Goal: Task Accomplishment & Management: Manage account settings

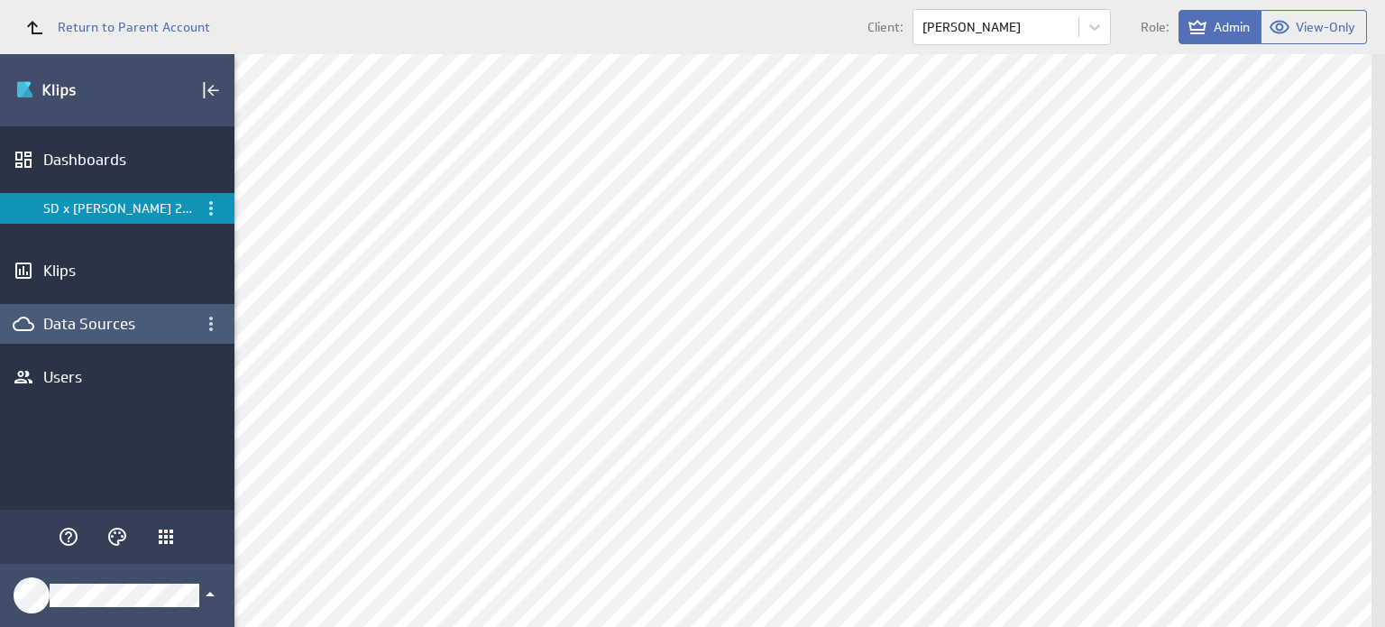
click at [144, 319] on div "Data Sources" at bounding box center [117, 324] width 148 height 20
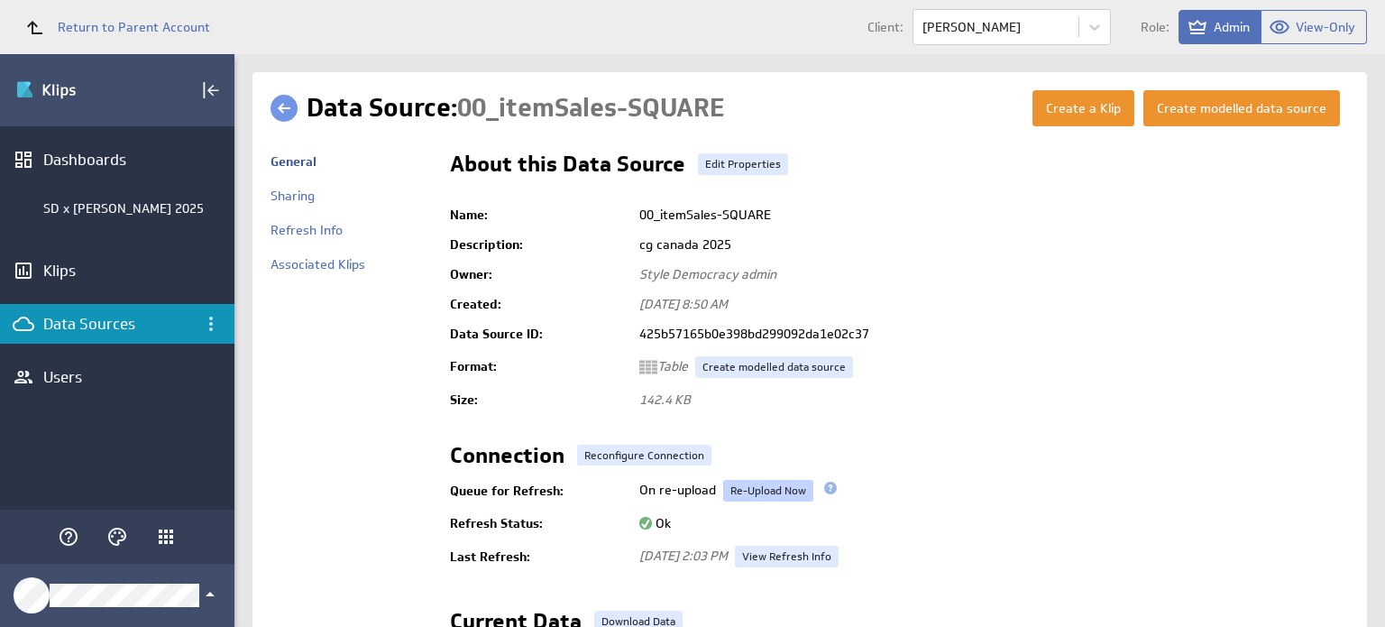
click at [766, 497] on link "Re-Upload Now" at bounding box center [768, 491] width 90 height 22
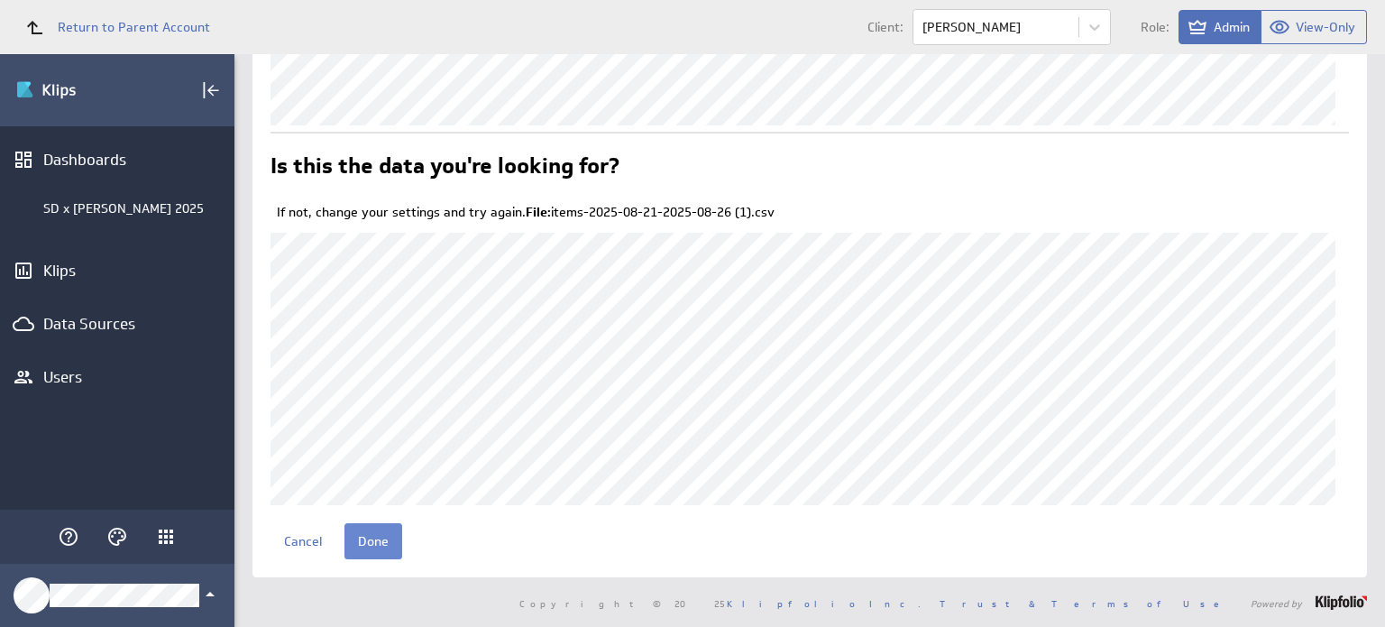
click at [367, 544] on input "Done" at bounding box center [373, 541] width 58 height 36
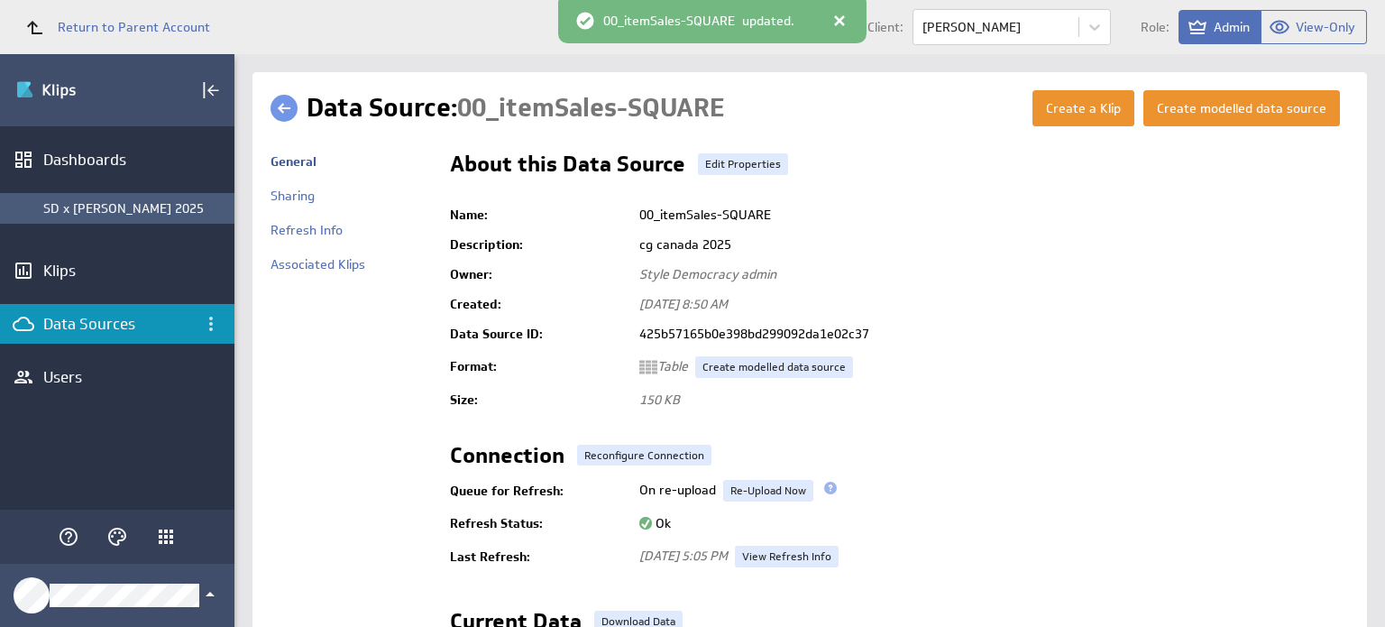
click at [163, 205] on div "SD x [PERSON_NAME] 2025" at bounding box center [134, 208] width 182 height 16
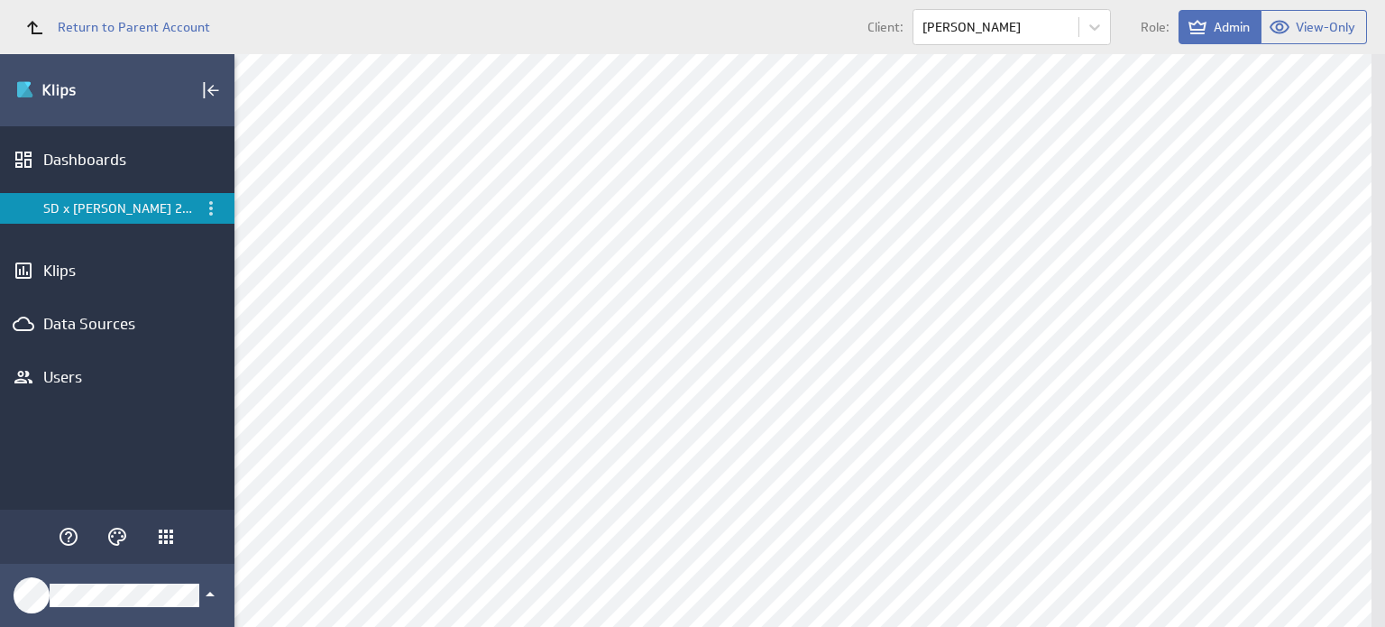
scroll to position [436, 0]
